Goal: Navigation & Orientation: Find specific page/section

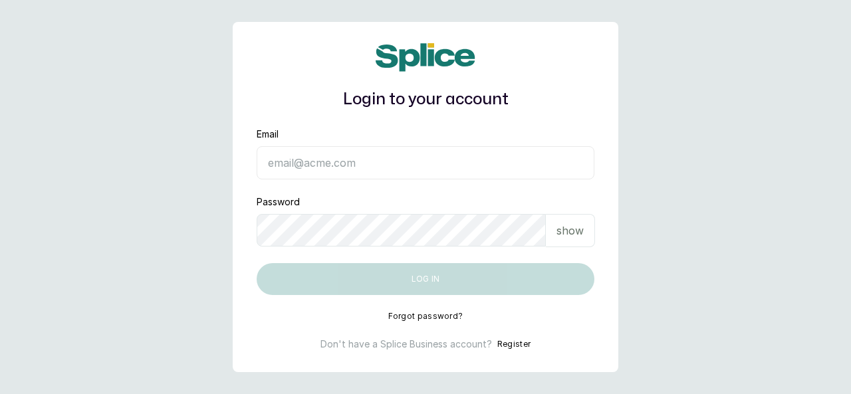
type input "[EMAIL_ADDRESS][DOMAIN_NAME]"
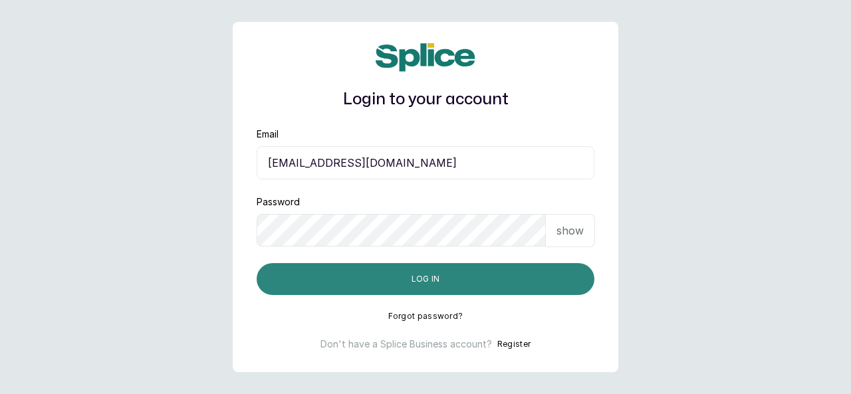
click at [537, 275] on button "Log in" at bounding box center [426, 279] width 338 height 32
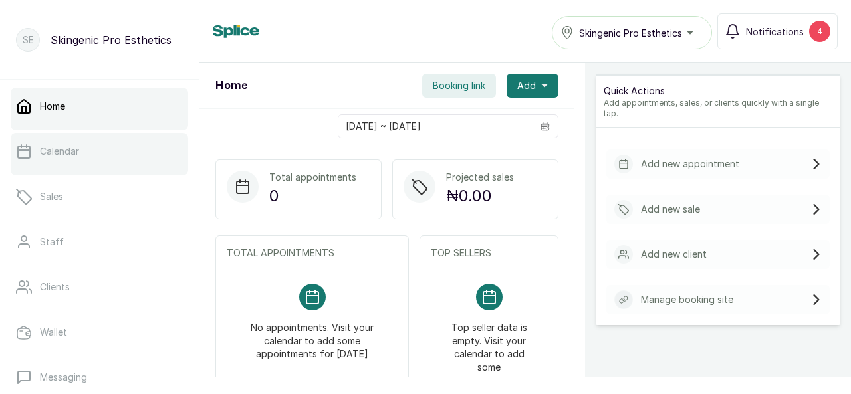
click at [64, 148] on p "Calendar" at bounding box center [59, 151] width 39 height 13
